Goal: Information Seeking & Learning: Learn about a topic

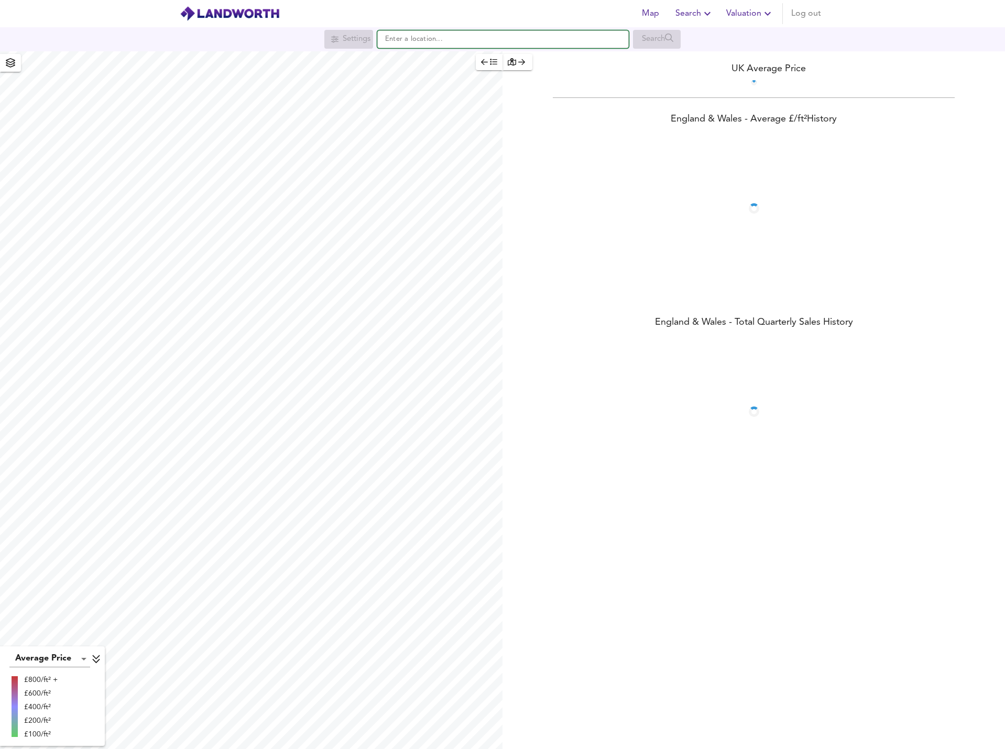
click at [398, 42] on input "text" at bounding box center [502, 39] width 251 height 18
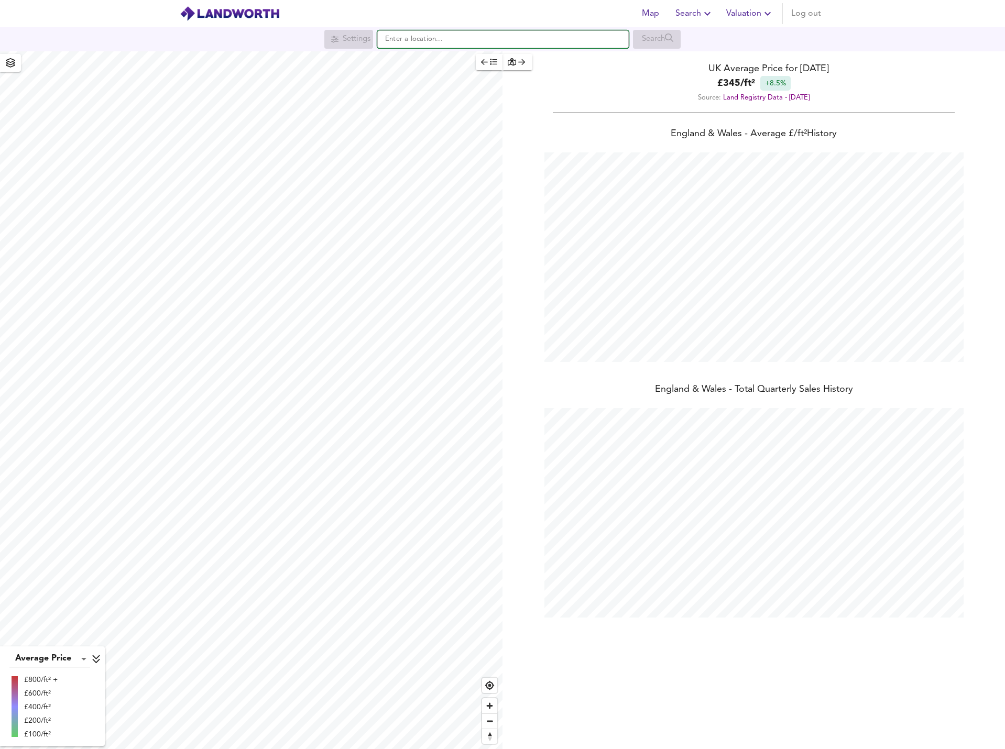
scroll to position [749, 1005]
type input "Norwich NR1"
checkbox input "false"
checkbox input "true"
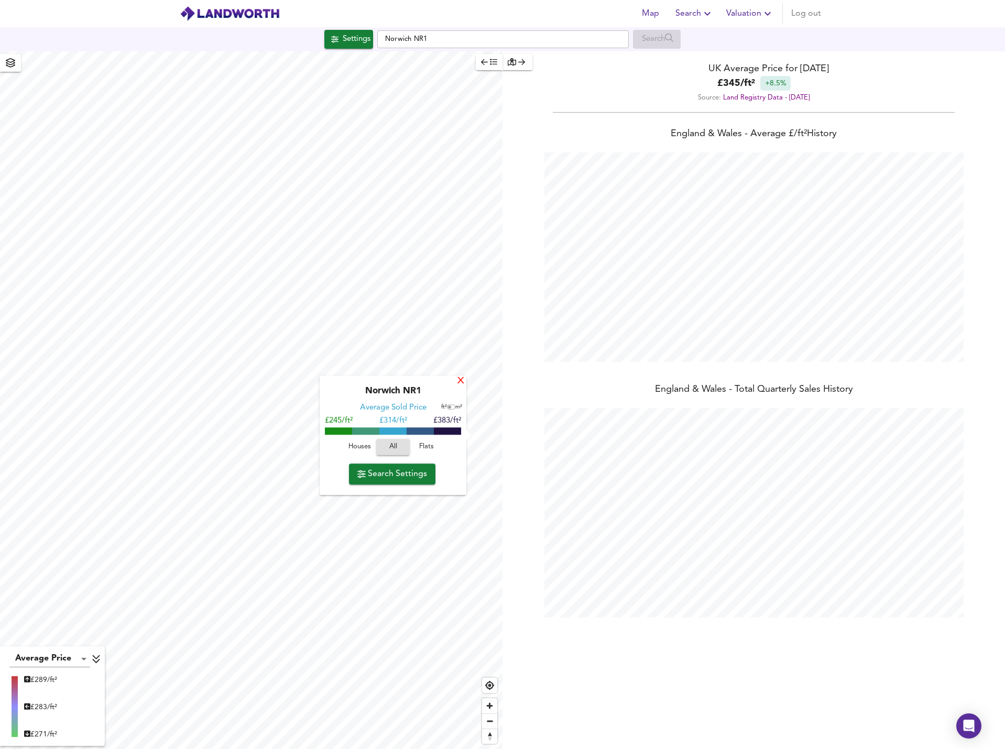
click at [461, 380] on div "X" at bounding box center [460, 382] width 9 height 10
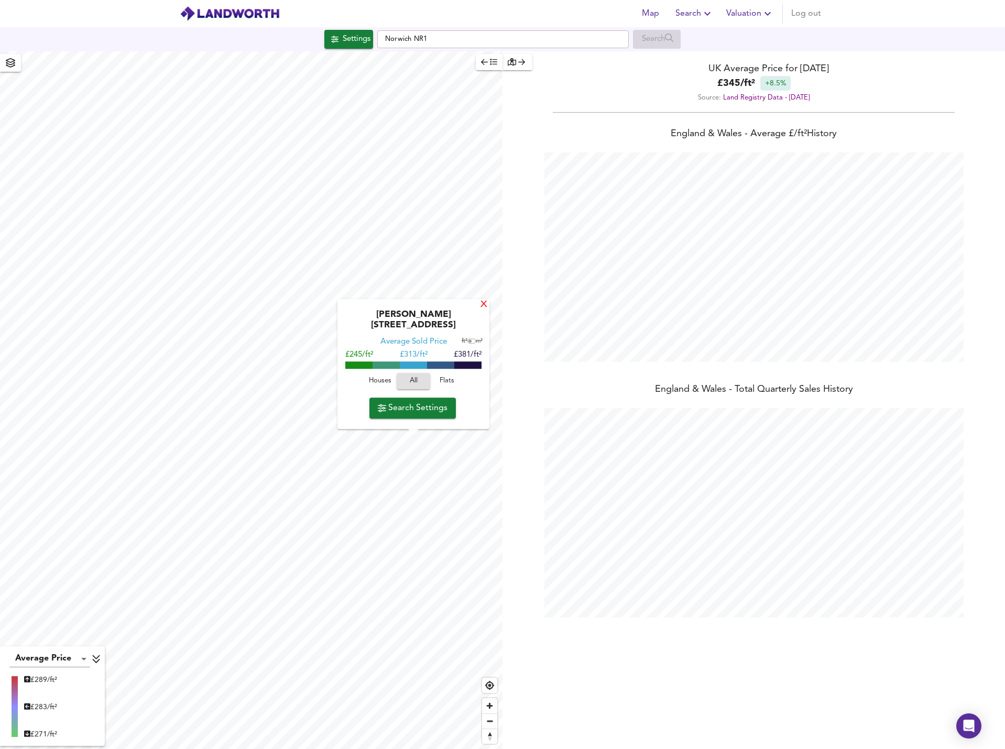
click at [482, 310] on div "X" at bounding box center [483, 305] width 9 height 10
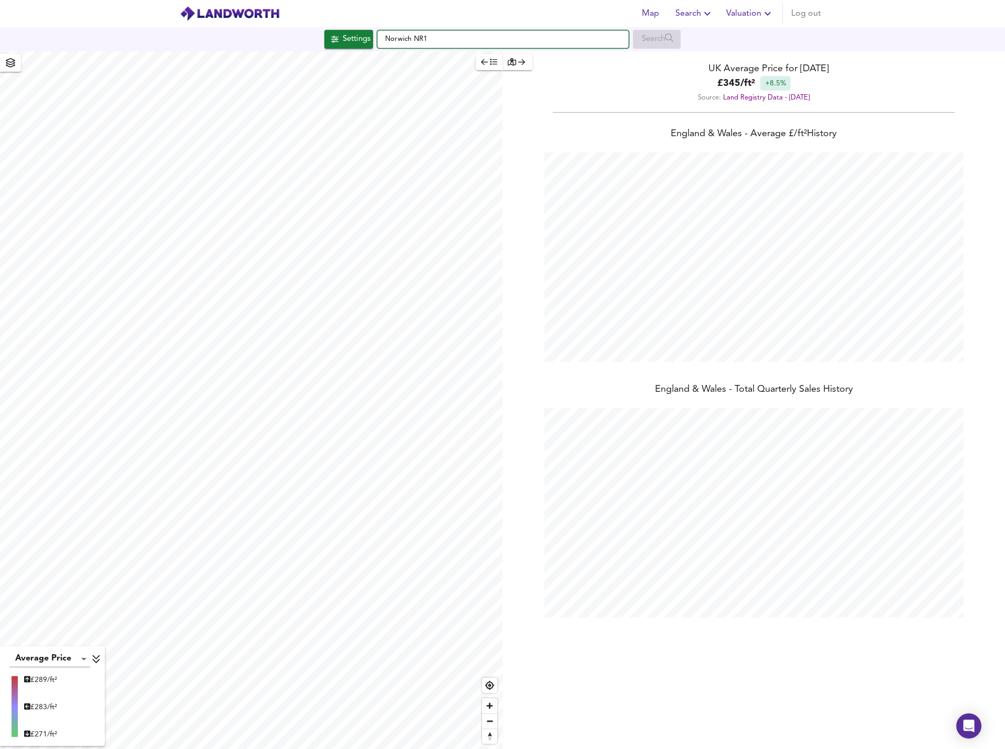
drag, startPoint x: 442, startPoint y: 45, endPoint x: 364, endPoint y: 45, distance: 77.5
click at [364, 45] on div "Settings [GEOGRAPHIC_DATA] NR1 Search" at bounding box center [502, 39] width 1005 height 19
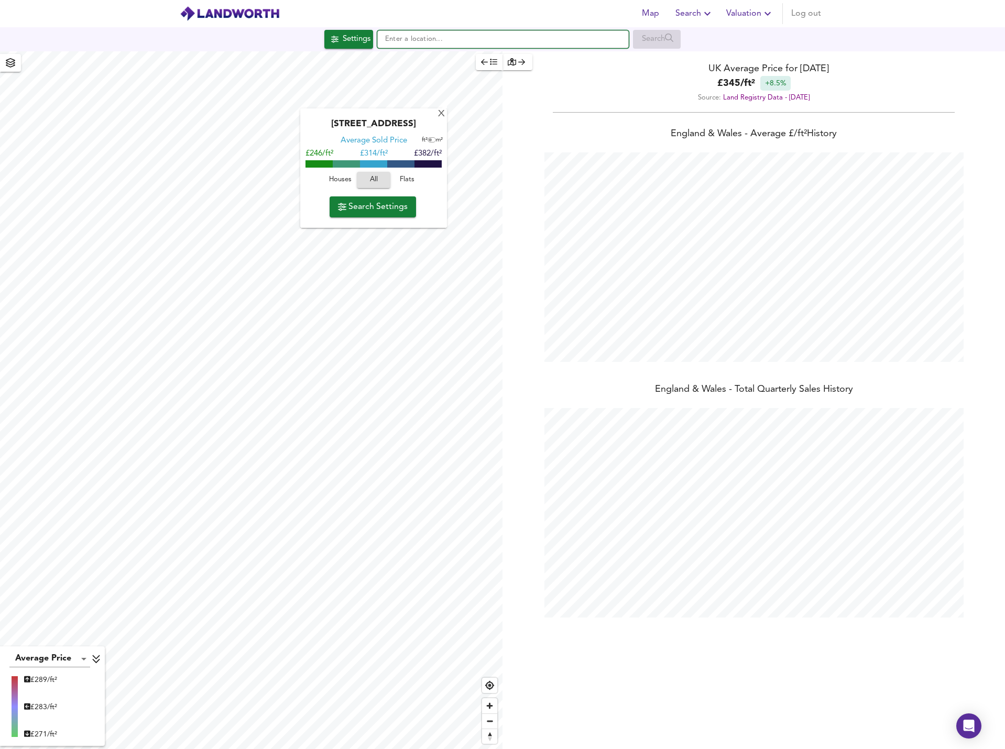
click at [448, 42] on input "text" at bounding box center [502, 39] width 251 height 18
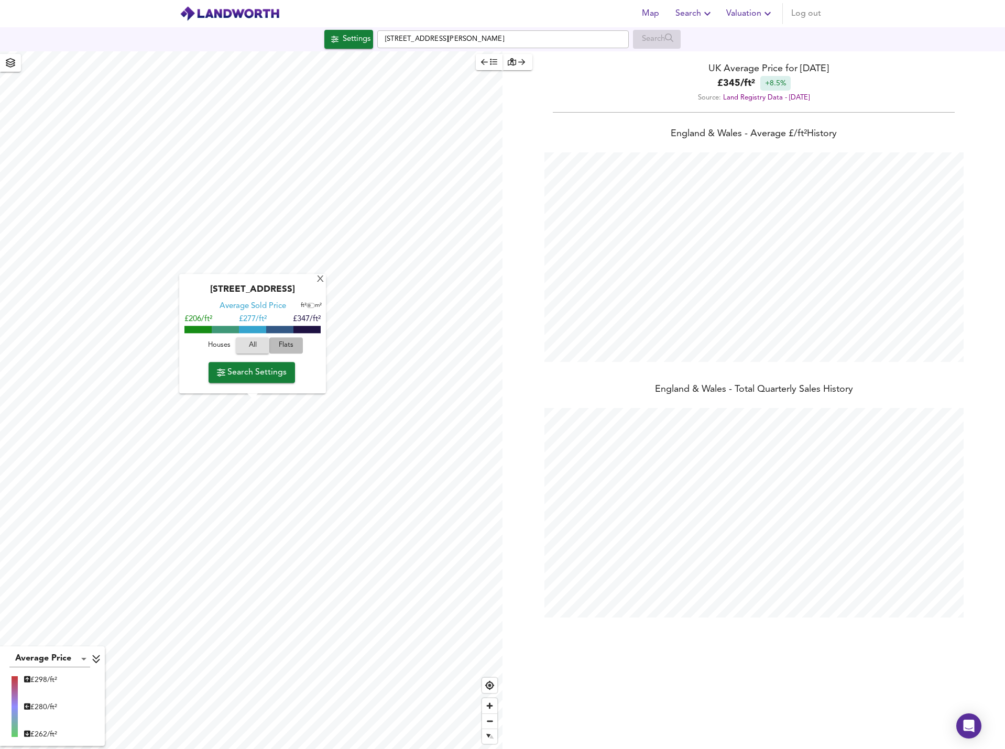
click at [289, 351] on span "Flats" at bounding box center [286, 346] width 28 height 12
click at [248, 346] on span "All" at bounding box center [252, 346] width 28 height 12
click at [249, 364] on button "Search Settings" at bounding box center [251, 372] width 86 height 21
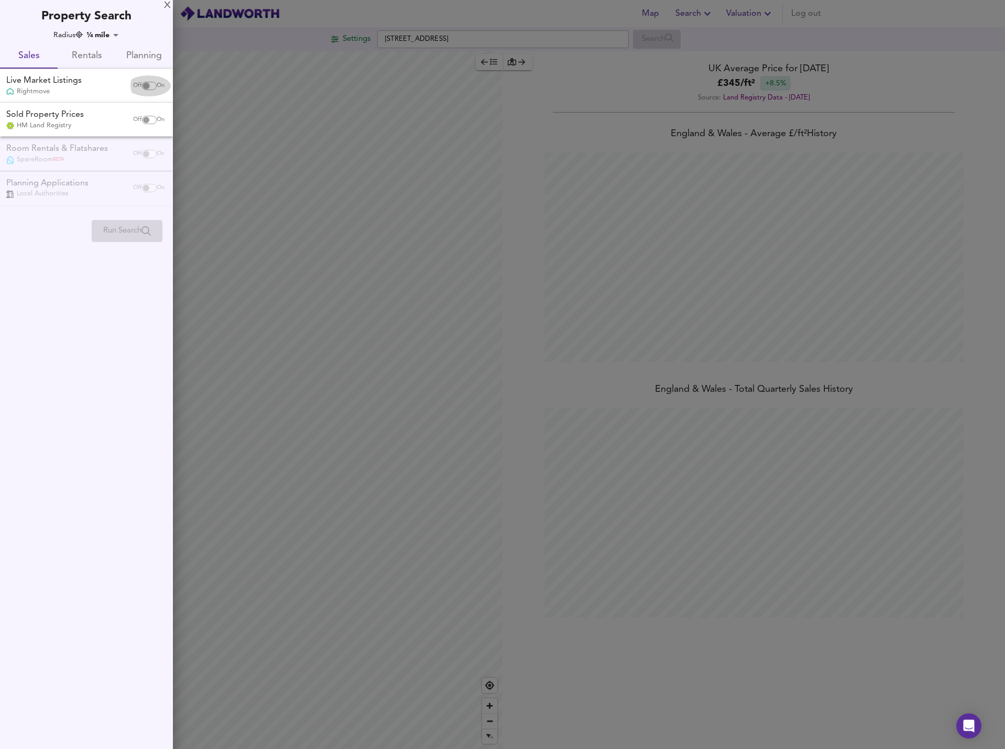
click at [147, 82] on input "checkbox" at bounding box center [146, 86] width 25 height 8
checkbox input "true"
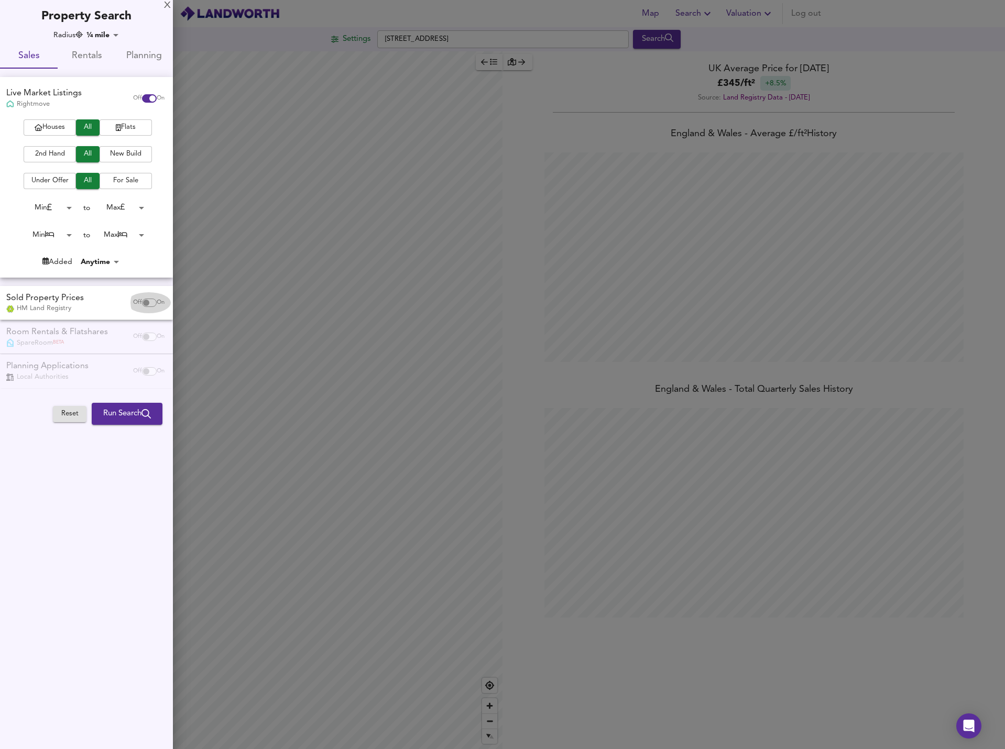
click at [144, 311] on div "Off On" at bounding box center [149, 302] width 44 height 21
checkbox input "true"
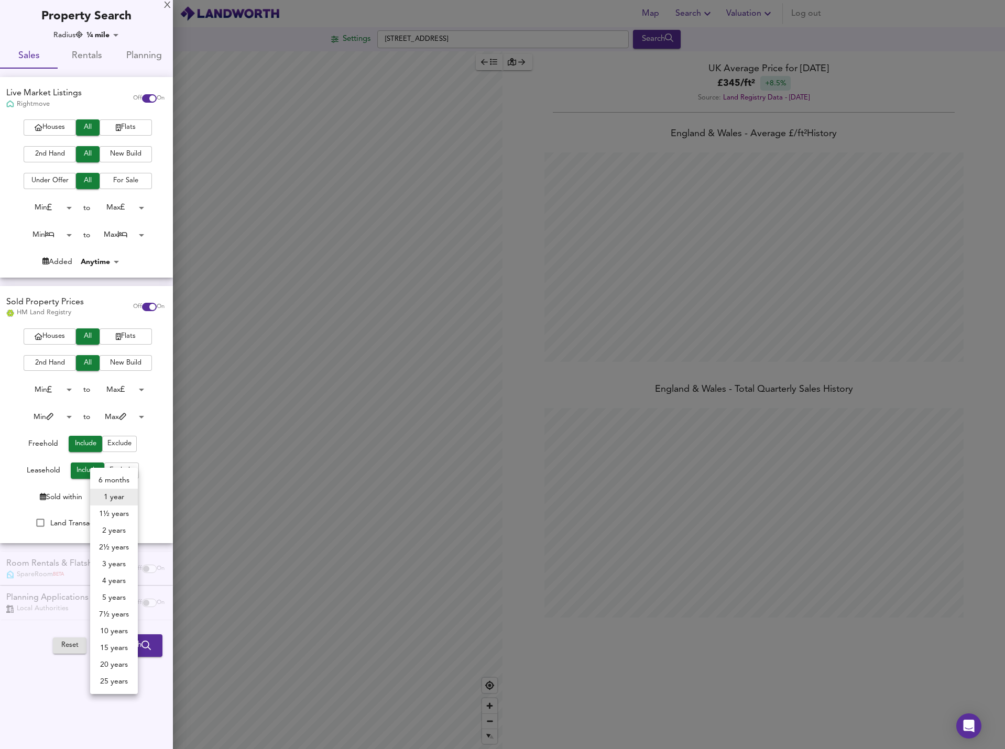
click at [118, 494] on body "Map Search Valuation Log out Settings [GEOGRAPHIC_DATA] 1FY Search Average Pric…" at bounding box center [502, 374] width 1005 height 749
click at [113, 515] on li "1½ years" at bounding box center [114, 513] width 48 height 17
type input "18"
click at [111, 31] on body "Map Search Valuation Log out Settings [GEOGRAPHIC_DATA] 1FY Search Average Pric…" at bounding box center [502, 374] width 1005 height 749
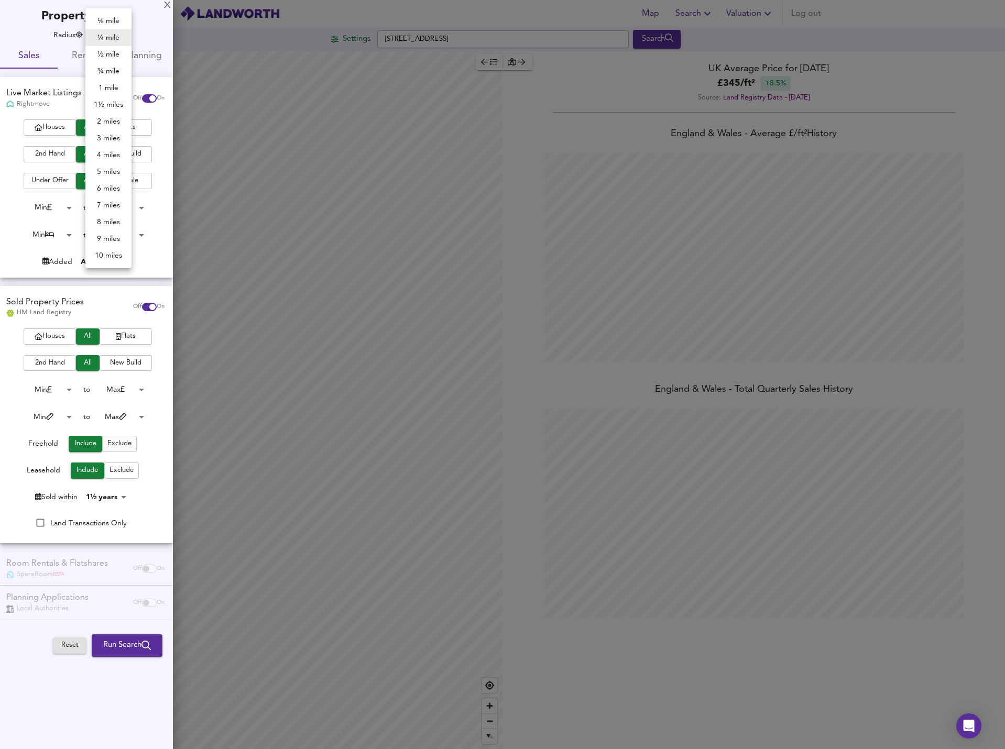
click at [104, 70] on li "¾ mile" at bounding box center [108, 71] width 46 height 17
type input "1207"
click at [133, 646] on span "Run Search" at bounding box center [127, 645] width 48 height 14
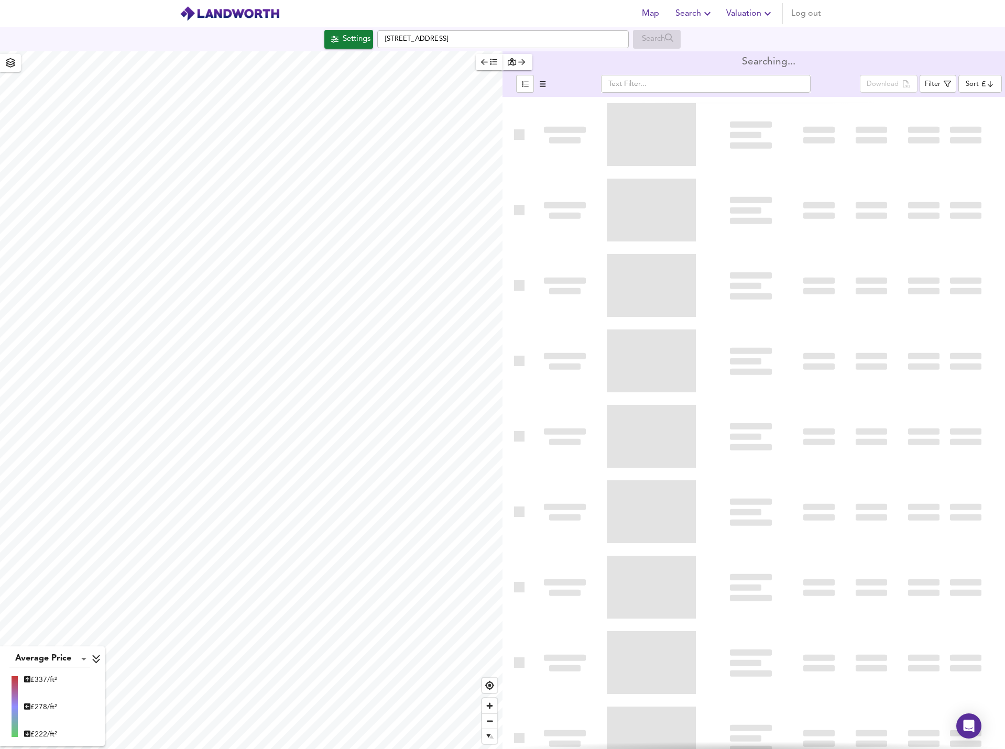
type input "bestdeal"
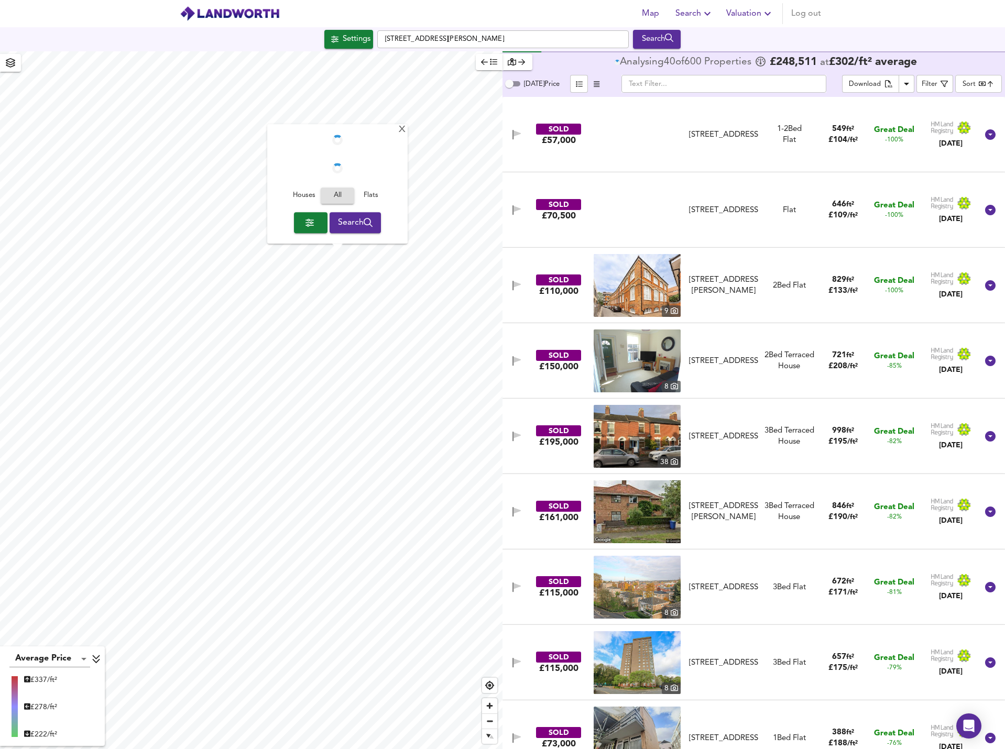
type input "664"
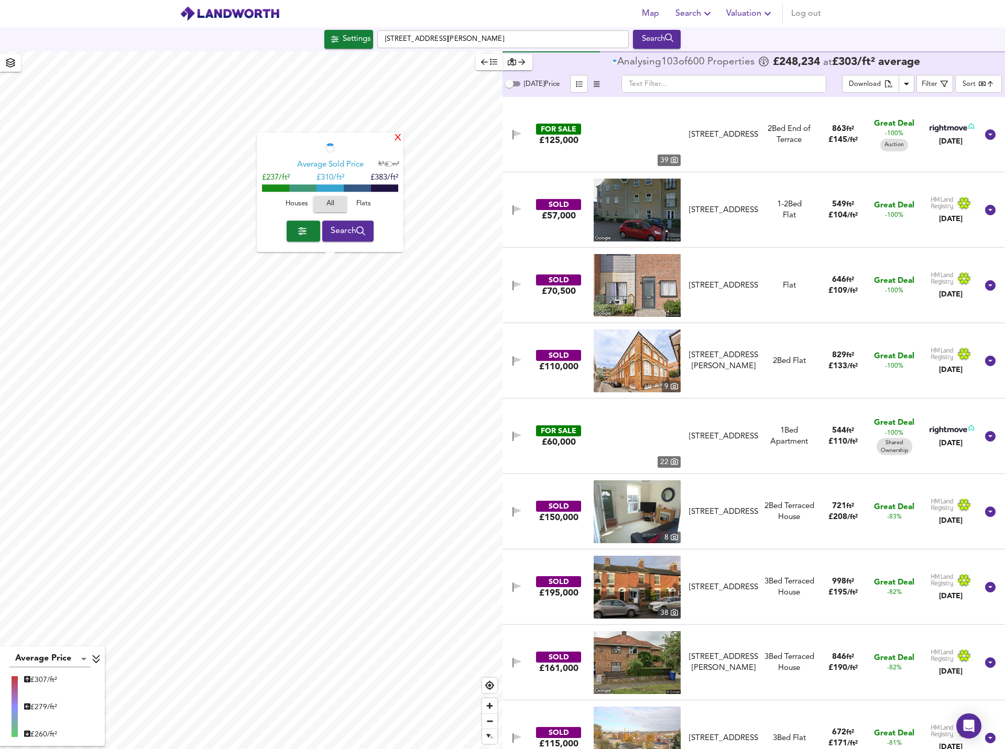
click at [400, 137] on div "X" at bounding box center [397, 139] width 9 height 10
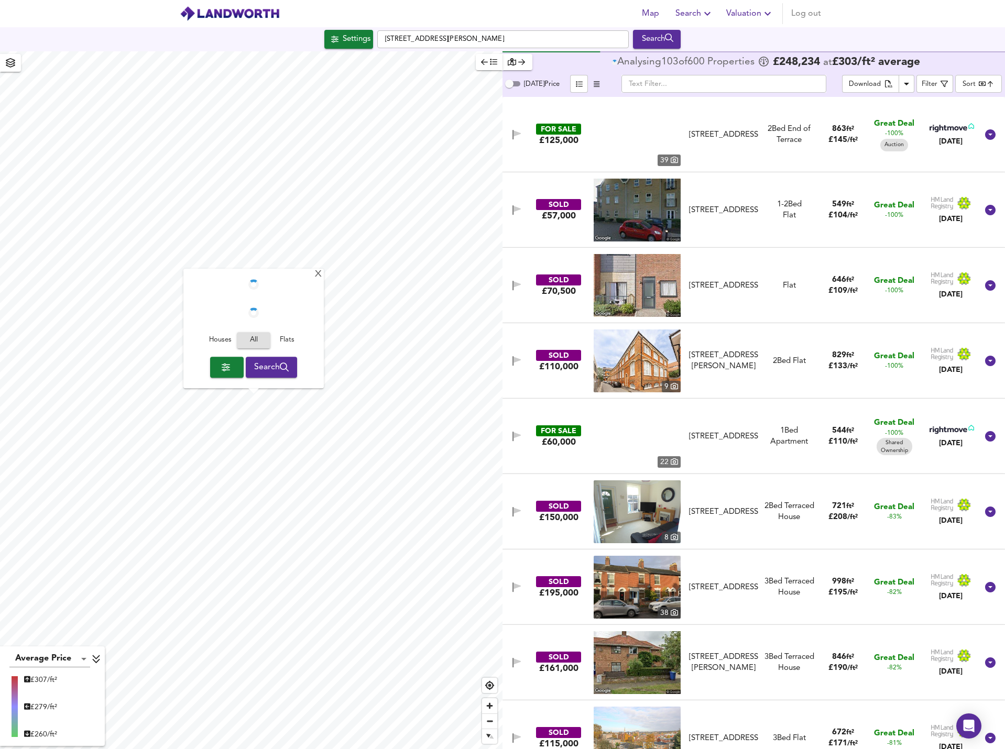
click at [264, 364] on span "Search" at bounding box center [271, 367] width 35 height 15
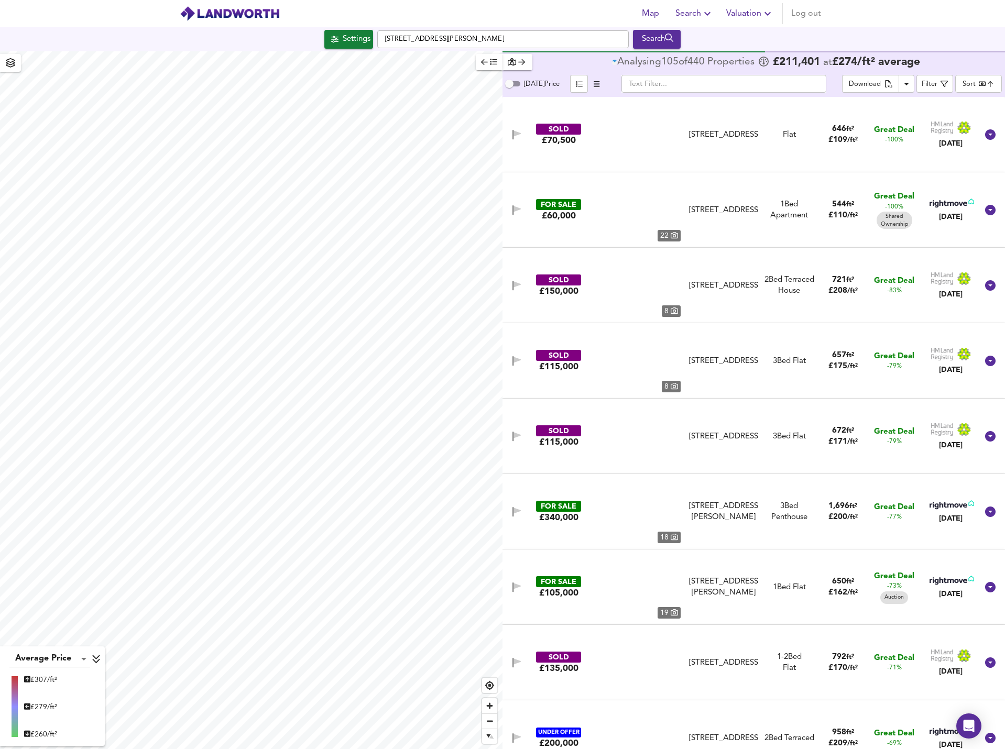
type input "bestdeal"
